Goal: Task Accomplishment & Management: Manage account settings

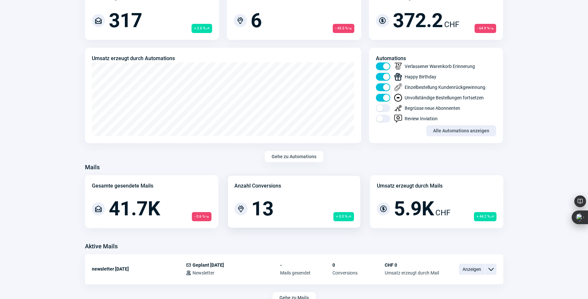
scroll to position [366, 0]
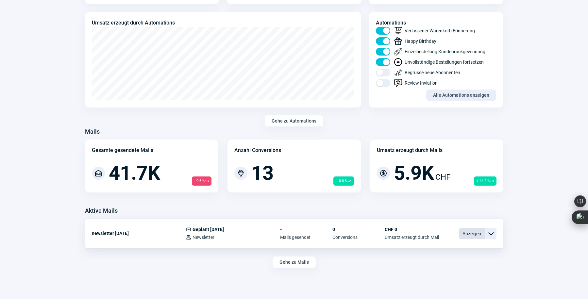
click at [466, 233] on span "Anzeigen" at bounding box center [472, 233] width 26 height 11
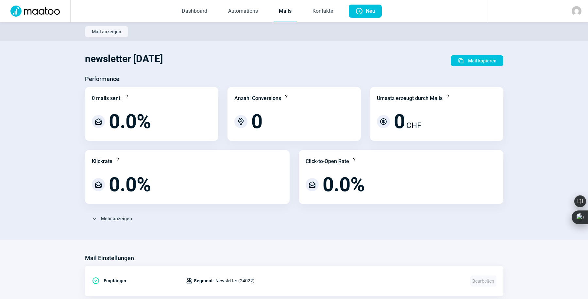
click at [279, 10] on link "Mails" at bounding box center [284, 12] width 23 height 22
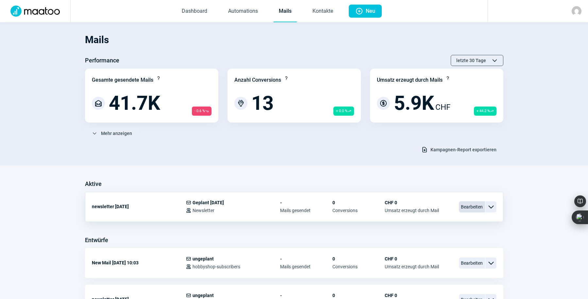
click at [470, 205] on span "Bearbeiten" at bounding box center [472, 206] width 26 height 11
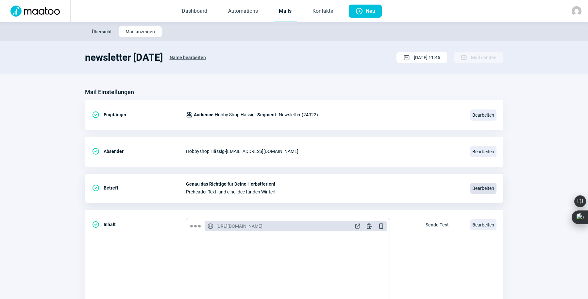
click at [475, 188] on span "Bearbeiten" at bounding box center [483, 188] width 26 height 11
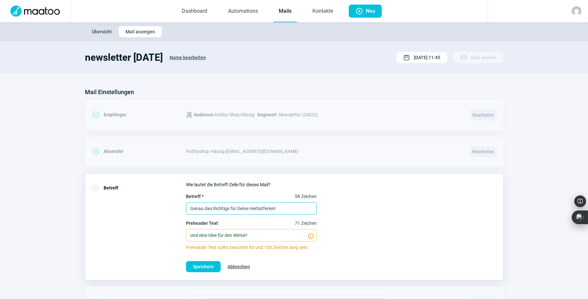
drag, startPoint x: 190, startPoint y: 207, endPoint x: 291, endPoint y: 209, distance: 101.6
click at [291, 209] on input "Genau das Richtige für Deine Herbstferien!" at bounding box center [251, 208] width 131 height 12
type input "2, 4 oder 8 Räder?!"
drag, startPoint x: 254, startPoint y: 234, endPoint x: 179, endPoint y: 236, distance: 74.9
click at [179, 236] on div "CheckCircle icon Betreff Wie lautet die Betreff-Zeile für dieses Mail? Betreff …" at bounding box center [294, 226] width 418 height 107
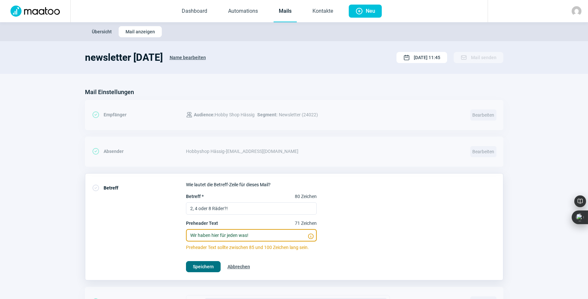
type input "Wir haben hier für jeden was!"
click at [205, 266] on span "Speichern" at bounding box center [203, 266] width 21 height 10
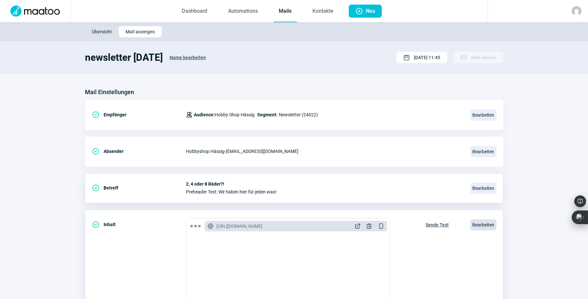
click at [483, 223] on span "Bearbeiten" at bounding box center [483, 224] width 26 height 11
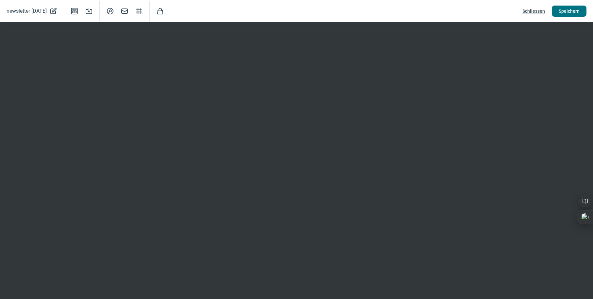
click at [574, 9] on span "Speichern" at bounding box center [568, 11] width 21 height 10
click at [567, 10] on span "Speichern" at bounding box center [568, 11] width 21 height 10
click at [566, 10] on span "Speichern" at bounding box center [568, 11] width 21 height 10
click at [535, 10] on span "Schliessen" at bounding box center [533, 11] width 23 height 10
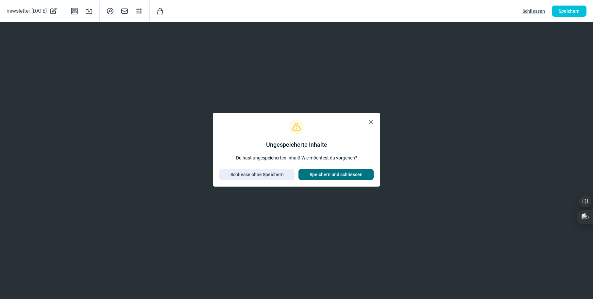
click at [327, 175] on span "Speichern und schliessen" at bounding box center [335, 174] width 53 height 10
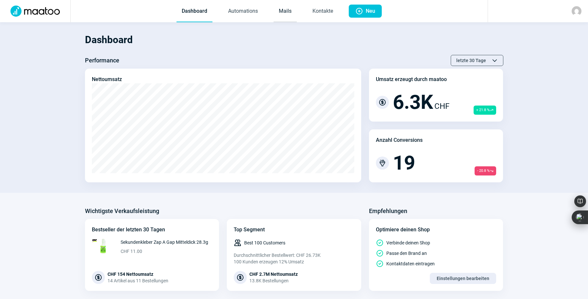
click at [281, 10] on link "Mails" at bounding box center [284, 12] width 23 height 22
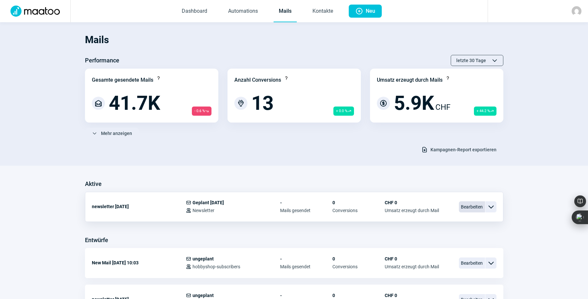
click at [471, 205] on span "Bearbeiten" at bounding box center [472, 206] width 26 height 11
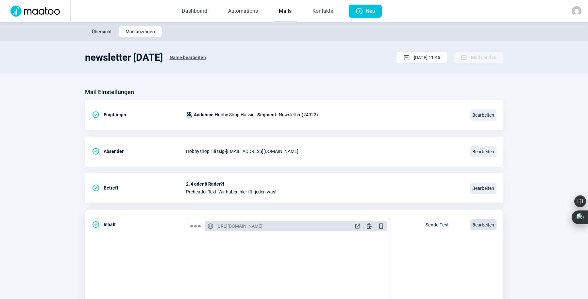
click at [479, 226] on span "Bearbeiten" at bounding box center [483, 224] width 26 height 11
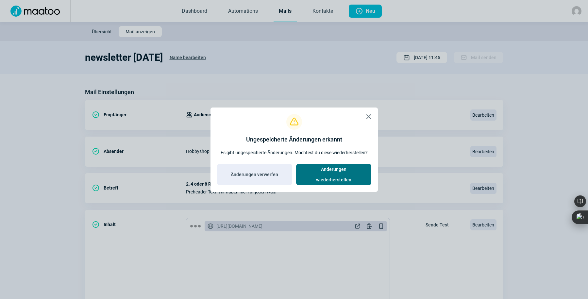
click at [347, 172] on span "Änderungen wiederherstellen" at bounding box center [333, 174] width 61 height 21
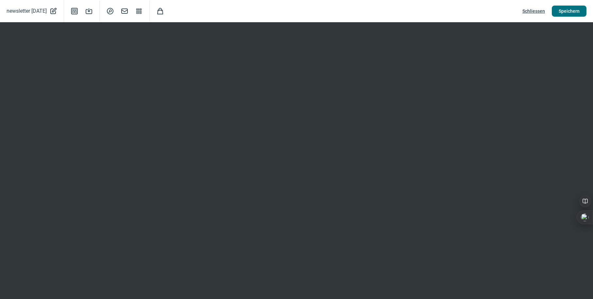
click at [572, 9] on span "Speichern" at bounding box center [568, 11] width 21 height 10
click at [573, 10] on span "Speichern" at bounding box center [568, 11] width 21 height 10
click at [574, 9] on span "Speichern" at bounding box center [568, 11] width 21 height 10
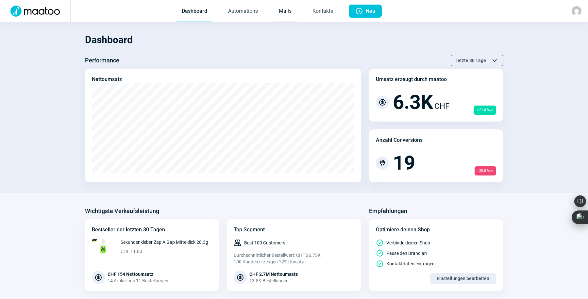
click at [288, 10] on link "Mails" at bounding box center [284, 12] width 23 height 22
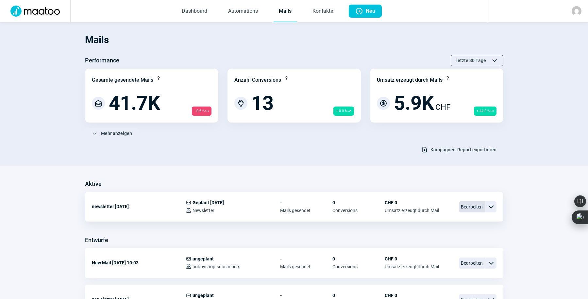
click at [471, 208] on span "Bearbeiten" at bounding box center [472, 206] width 26 height 11
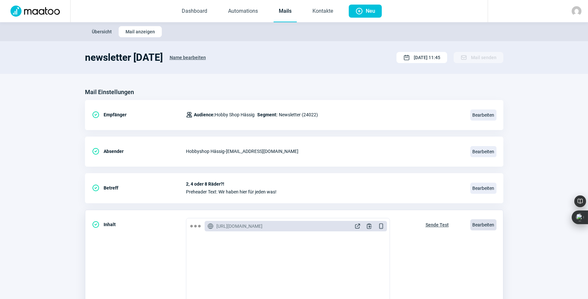
click at [481, 225] on span "Bearbeiten" at bounding box center [483, 224] width 26 height 11
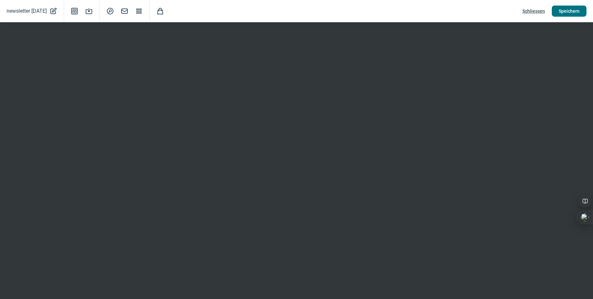
click at [569, 8] on span "Speichern" at bounding box center [568, 11] width 21 height 10
click at [572, 9] on span "Speichern" at bounding box center [568, 11] width 21 height 10
click at [564, 9] on span "Speichern" at bounding box center [568, 11] width 21 height 10
click at [567, 11] on span "Speichern" at bounding box center [568, 11] width 21 height 10
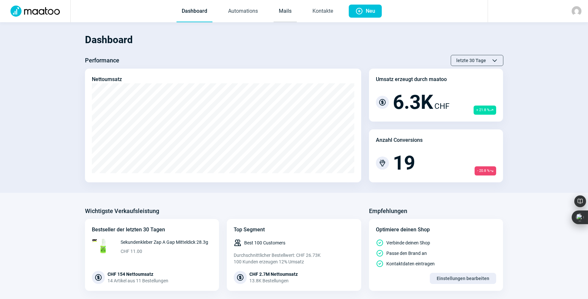
click at [289, 9] on link "Mails" at bounding box center [284, 12] width 23 height 22
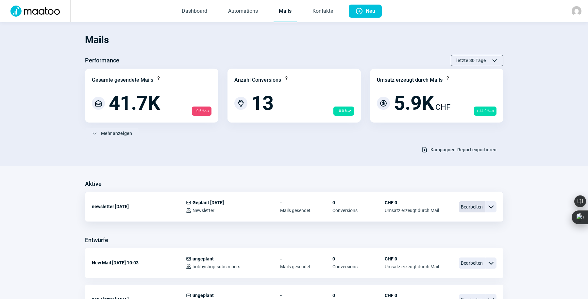
click at [468, 206] on span "Bearbeiten" at bounding box center [472, 206] width 26 height 11
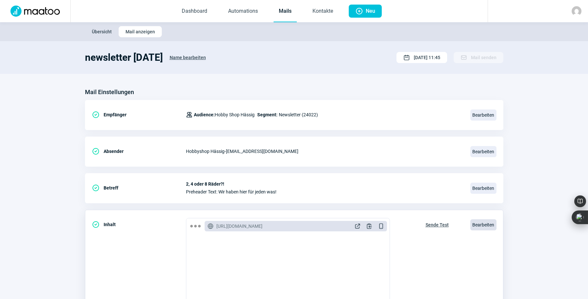
click at [484, 224] on span "Bearbeiten" at bounding box center [483, 224] width 26 height 11
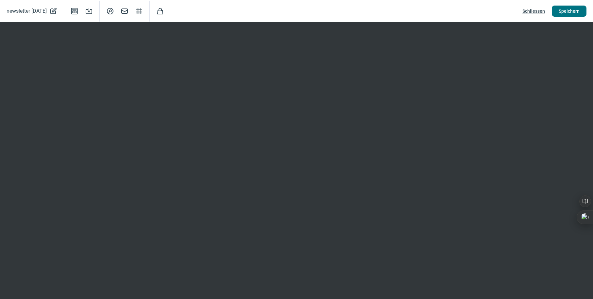
click at [565, 13] on span "Speichern" at bounding box center [568, 11] width 21 height 10
click at [560, 10] on span "Speichern" at bounding box center [568, 11] width 21 height 10
click at [561, 10] on span "Speichern" at bounding box center [568, 11] width 21 height 10
click at [535, 12] on span "Schliessen" at bounding box center [533, 11] width 23 height 10
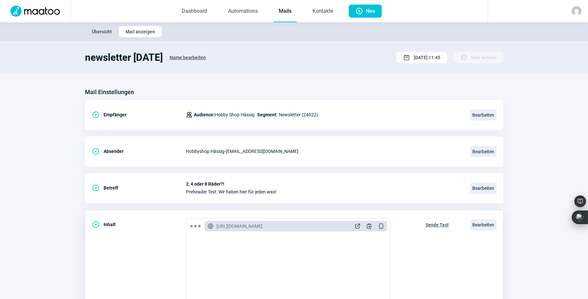
click at [433, 223] on span "Sende Test" at bounding box center [436, 225] width 23 height 10
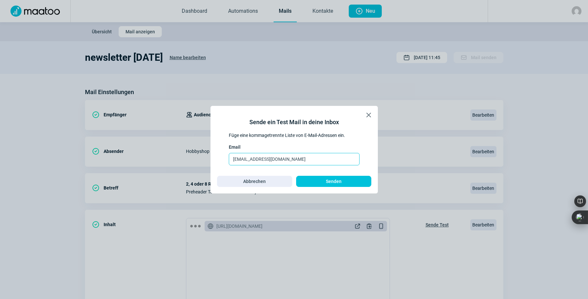
click at [306, 159] on input "[EMAIL_ADDRESS][DOMAIN_NAME]" at bounding box center [294, 159] width 131 height 12
type input "[PERSON_NAME][EMAIL_ADDRESS][DOMAIN_NAME], [DOMAIN_NAME][EMAIL_ADDRESS][DOMAIN_…"
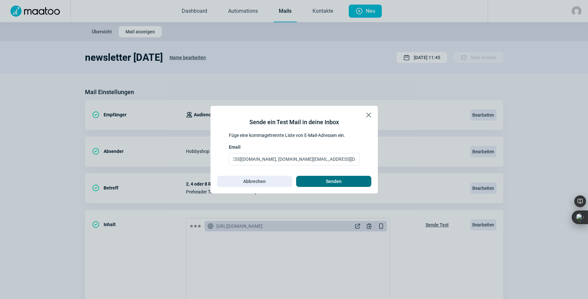
click at [326, 178] on span "Senden" at bounding box center [334, 181] width 16 height 10
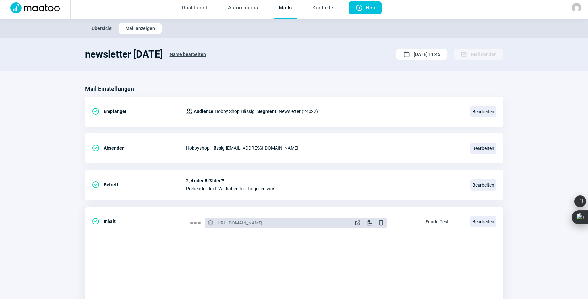
scroll to position [0, 0]
